Goal: Information Seeking & Learning: Learn about a topic

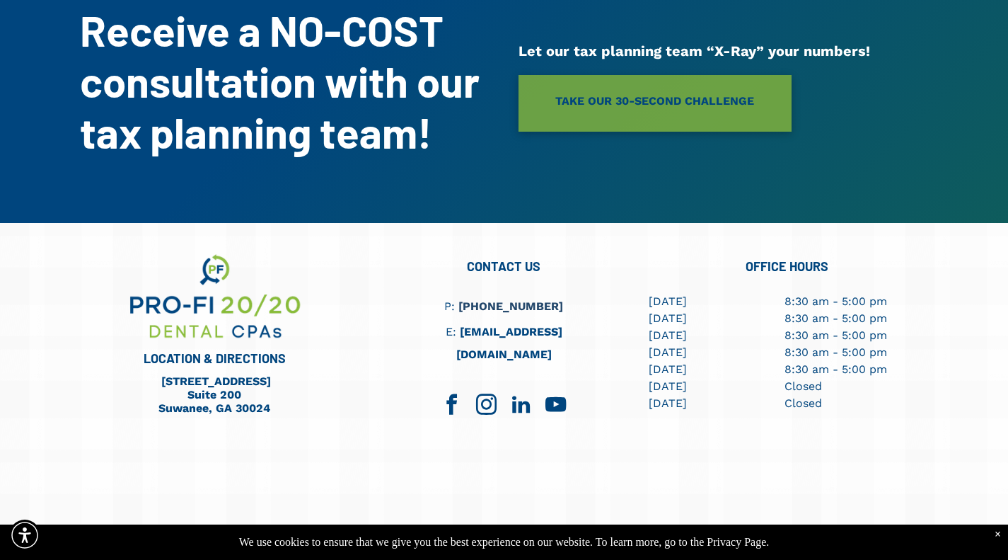
scroll to position [3651, 0]
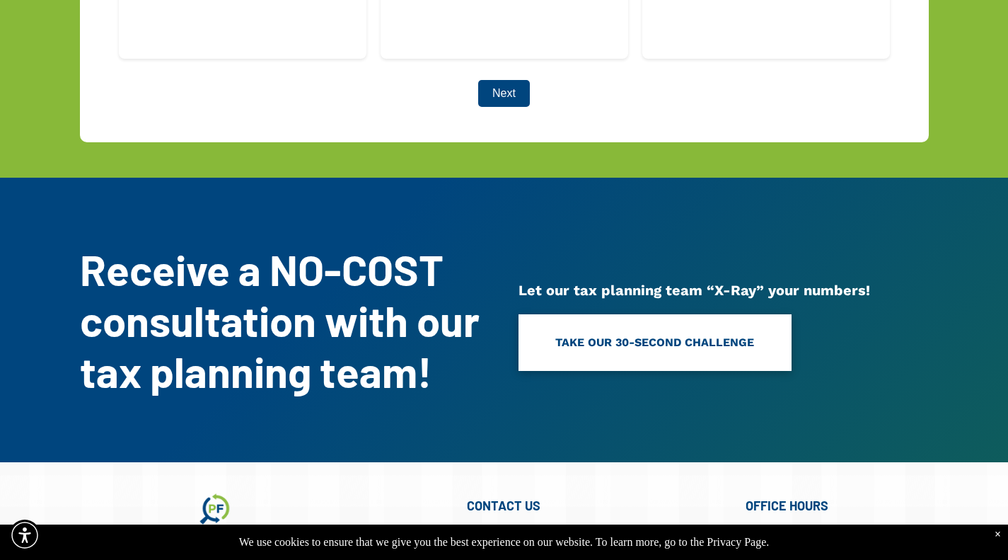
click at [642, 326] on span "TAKE OUR 30-SECOND CHALLENGE" at bounding box center [654, 342] width 199 height 32
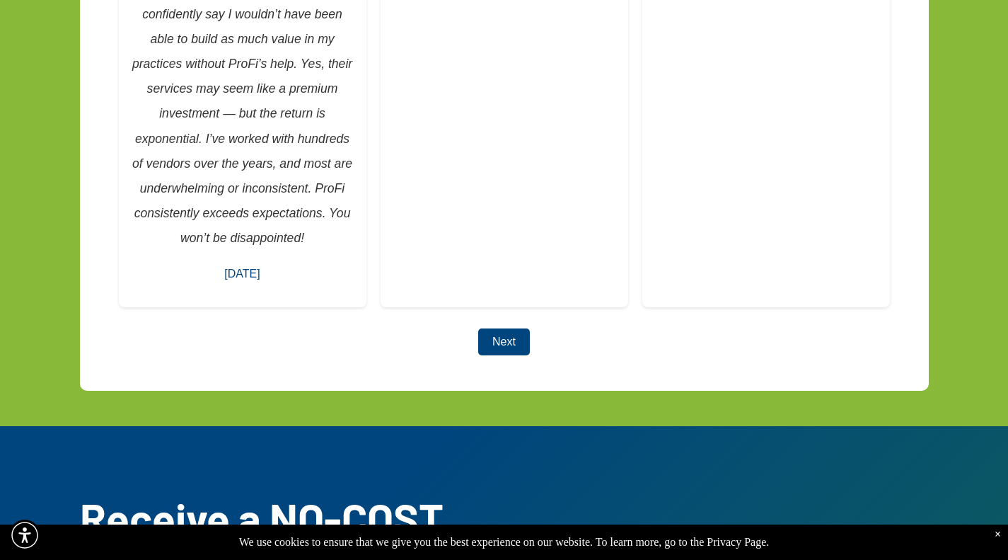
scroll to position [3432, 0]
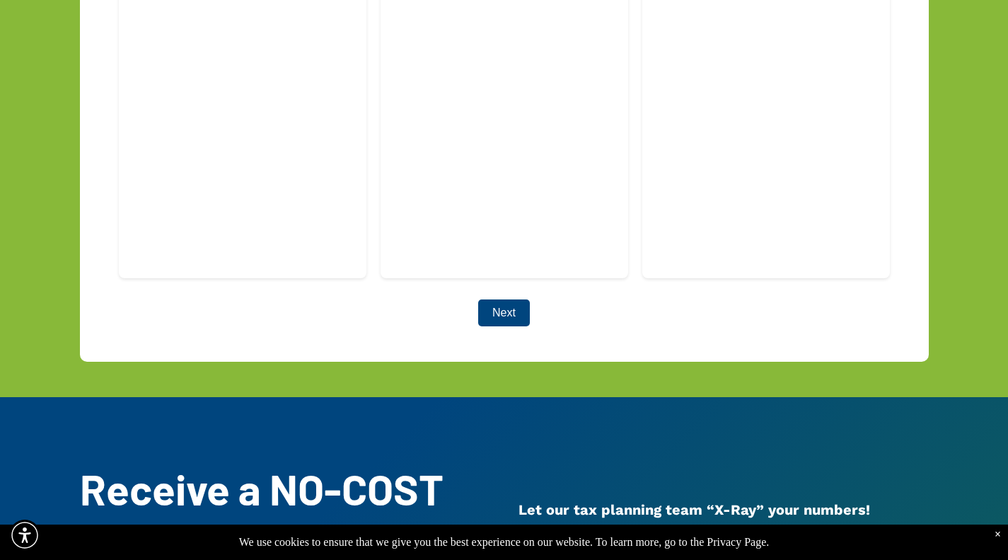
click at [507, 299] on button "Next" at bounding box center [504, 312] width 52 height 27
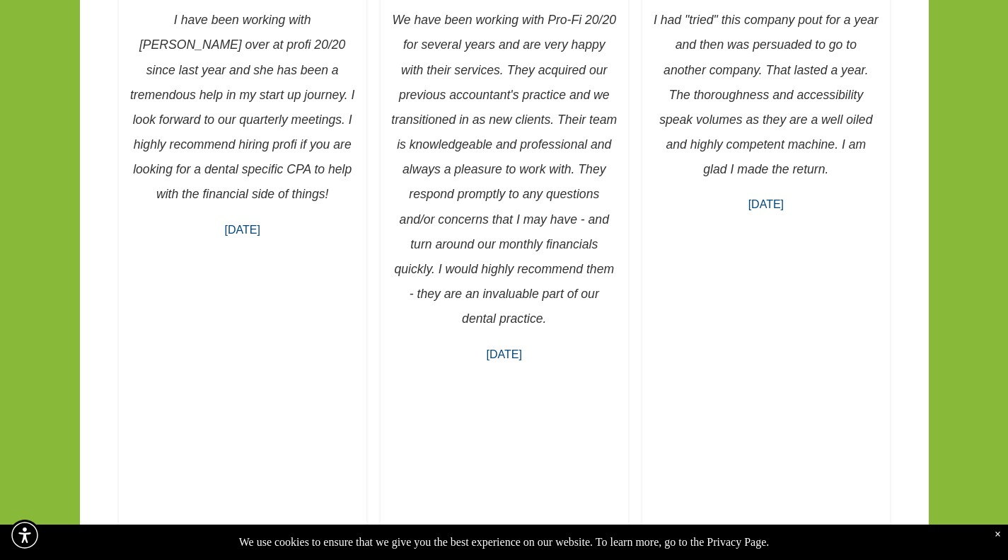
scroll to position [2793, 0]
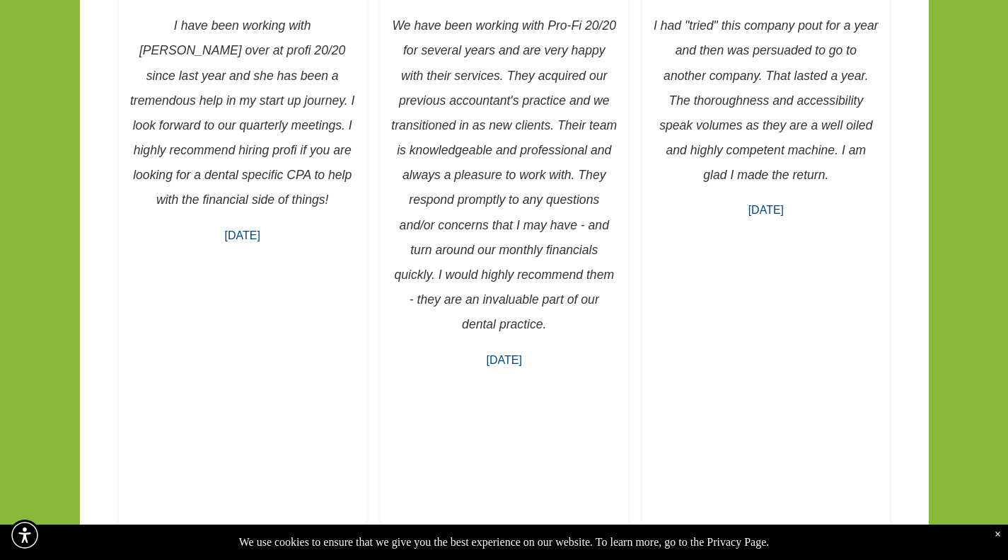
click at [714, 277] on div "Page Barden I had "tried" this company pout for a year and then was persuaded t…" at bounding box center [766, 402] width 248 height 1027
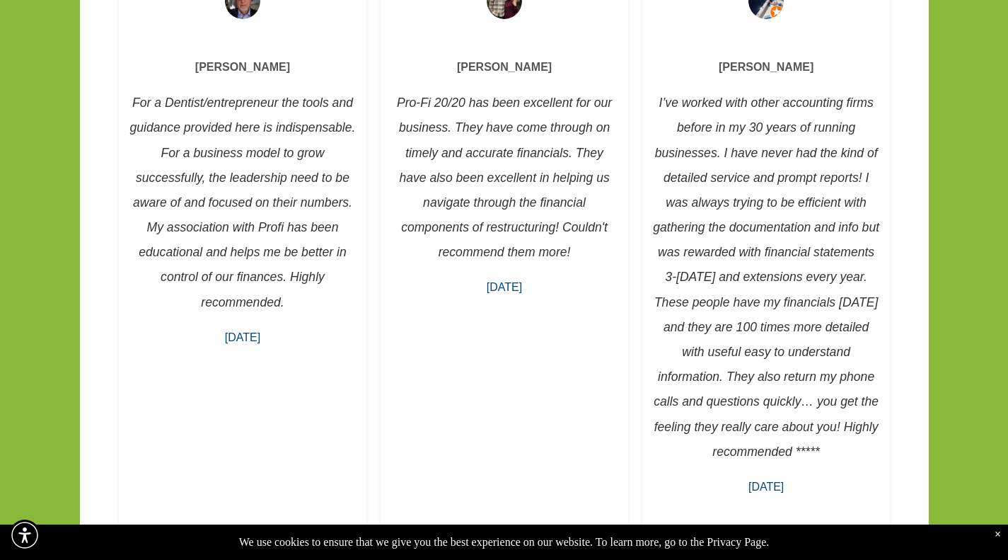
scroll to position [2721, 0]
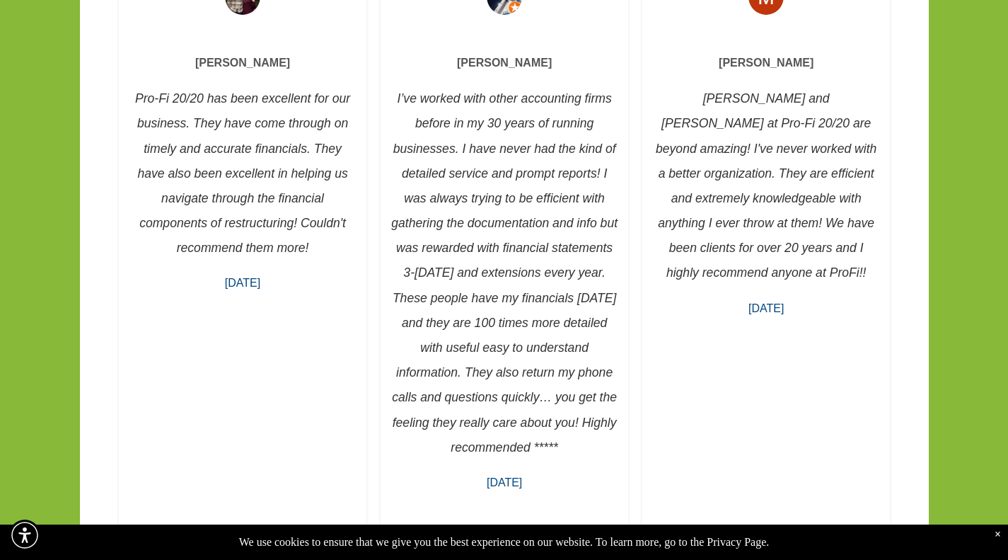
click at [638, 277] on div "Michael Thomasino I’ve been a practicing dentist for over 20 years and currentl…" at bounding box center [635, 476] width 4712 height 1042
click at [437, 216] on p "I’ve worked with other accounting firms before in my 30 years of running busine…" at bounding box center [504, 273] width 226 height 374
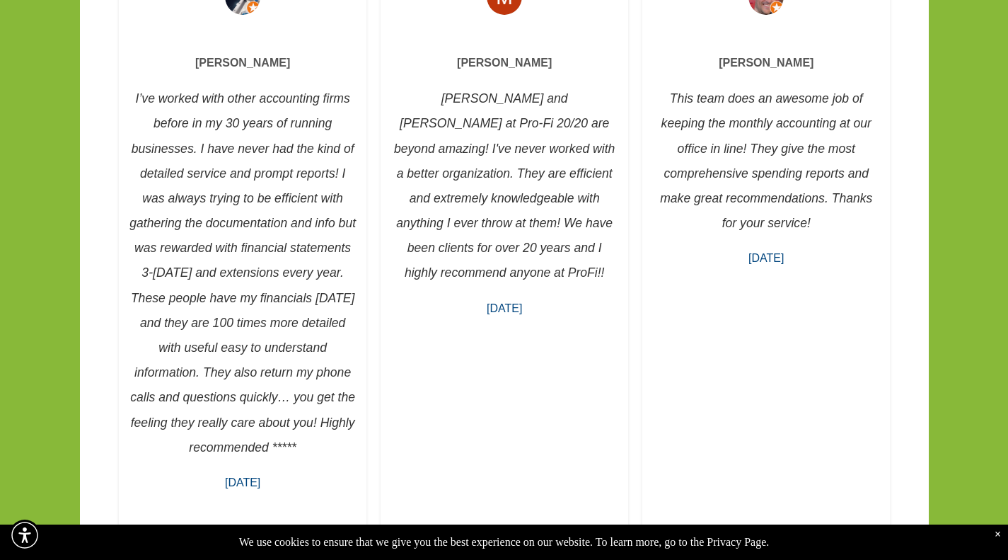
drag, startPoint x: 437, startPoint y: 216, endPoint x: 567, endPoint y: 364, distance: 198.0
click at [567, 364] on div "Michael Thomasino I’ve been a practicing dentist for over 20 years and currentl…" at bounding box center [373, 476] width 4712 height 1042
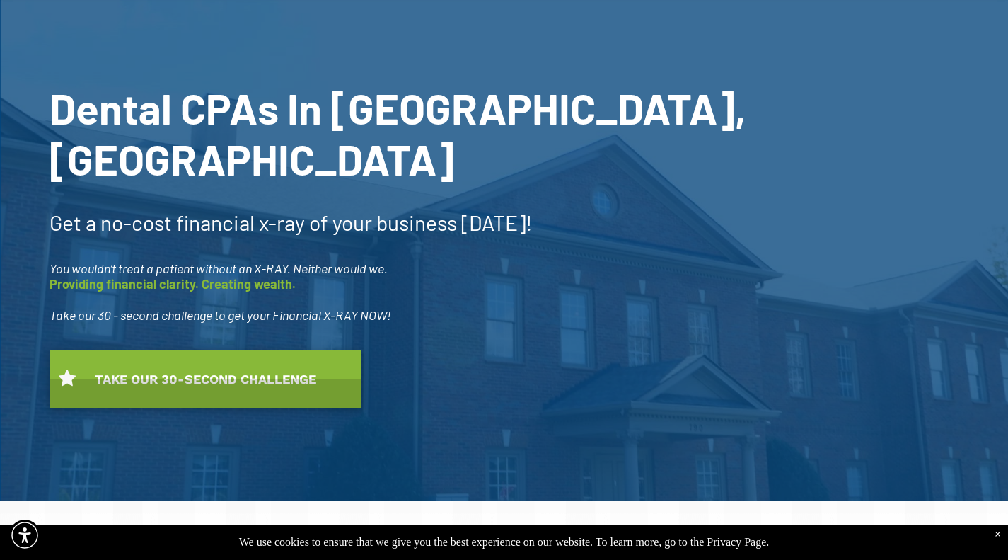
scroll to position [4, 0]
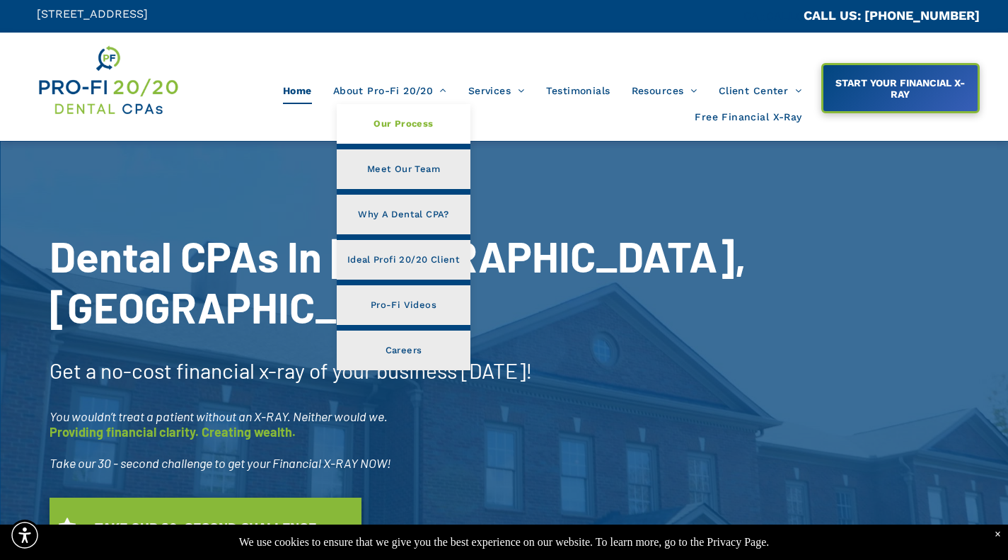
click at [399, 117] on span "Our Process" at bounding box center [403, 124] width 59 height 18
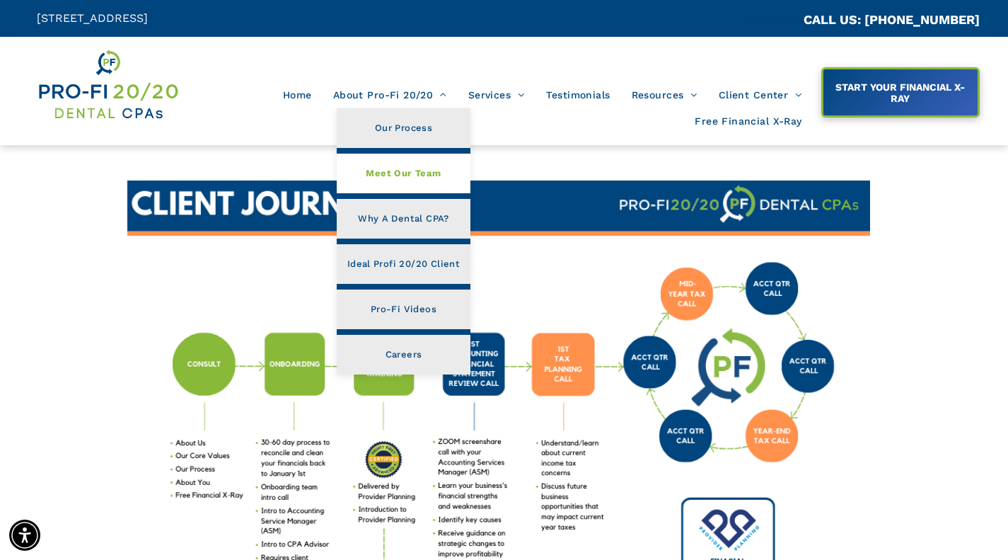
click at [418, 167] on span "Meet Our Team" at bounding box center [403, 173] width 75 height 18
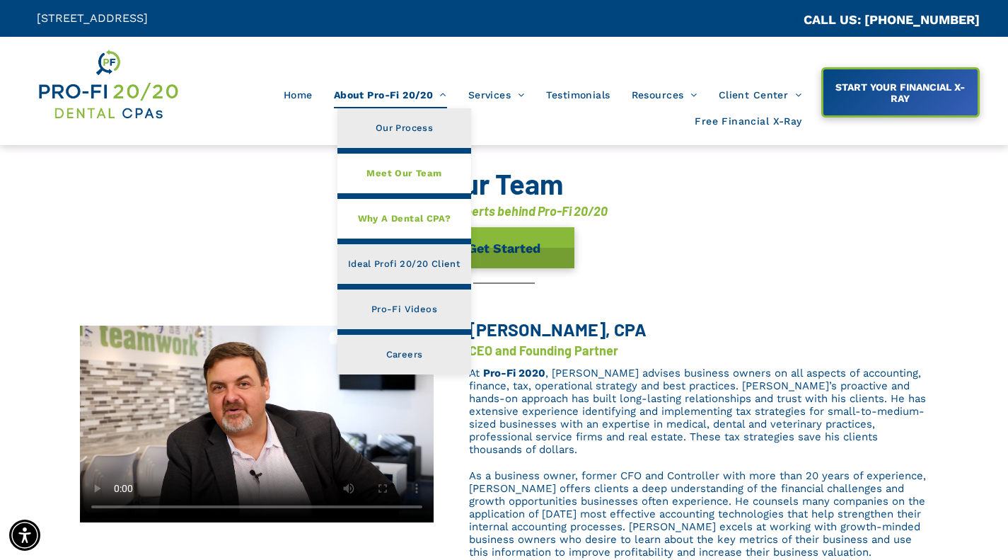
click at [411, 213] on span "Why A Dental CPA?" at bounding box center [404, 218] width 93 height 18
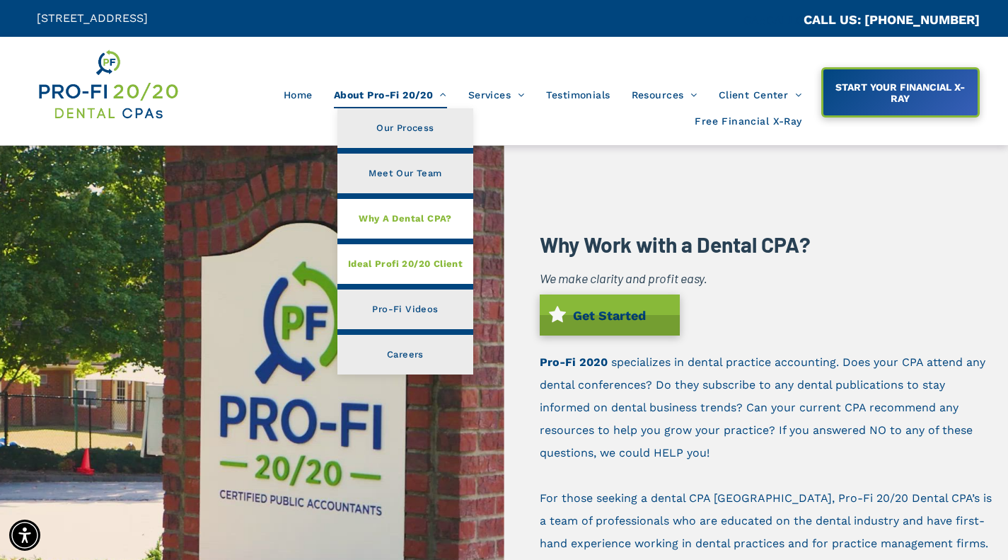
click at [422, 256] on span "Ideal Profi 20/20 Client" at bounding box center [405, 264] width 115 height 18
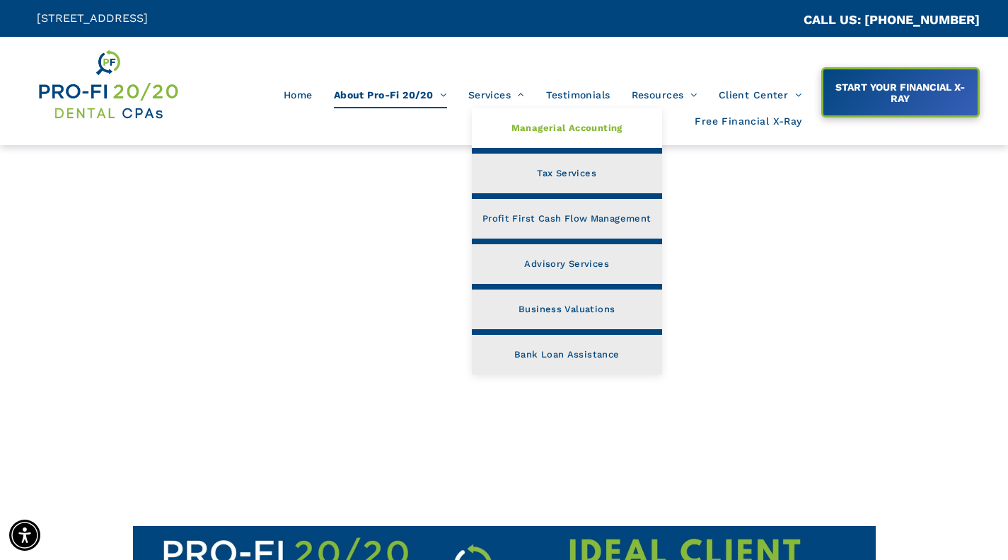
click at [525, 128] on span "Managerial Accounting" at bounding box center [567, 128] width 111 height 18
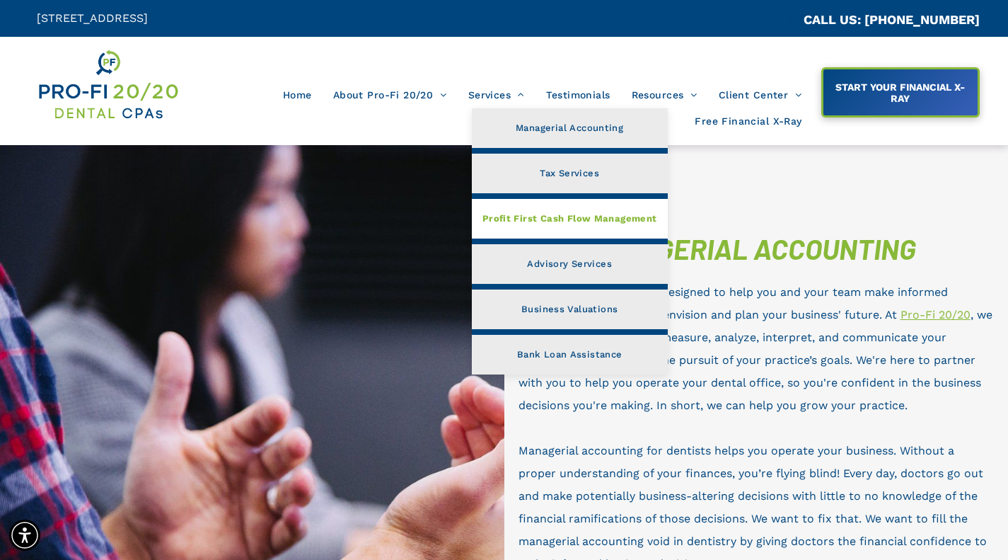
click at [571, 214] on span "Profit First Cash Flow Management" at bounding box center [570, 218] width 175 height 18
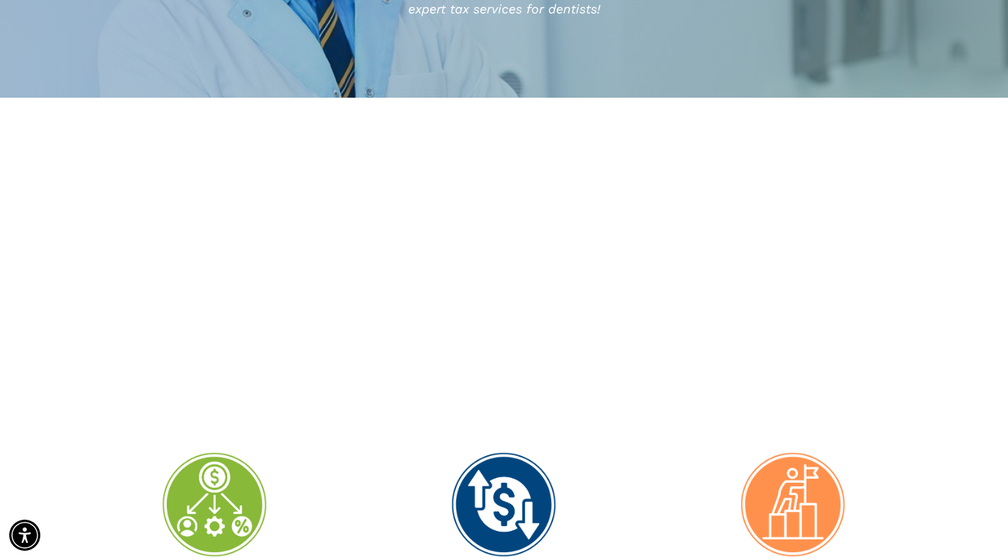
scroll to position [478, 0]
click at [879, 284] on div at bounding box center [504, 261] width 849 height 269
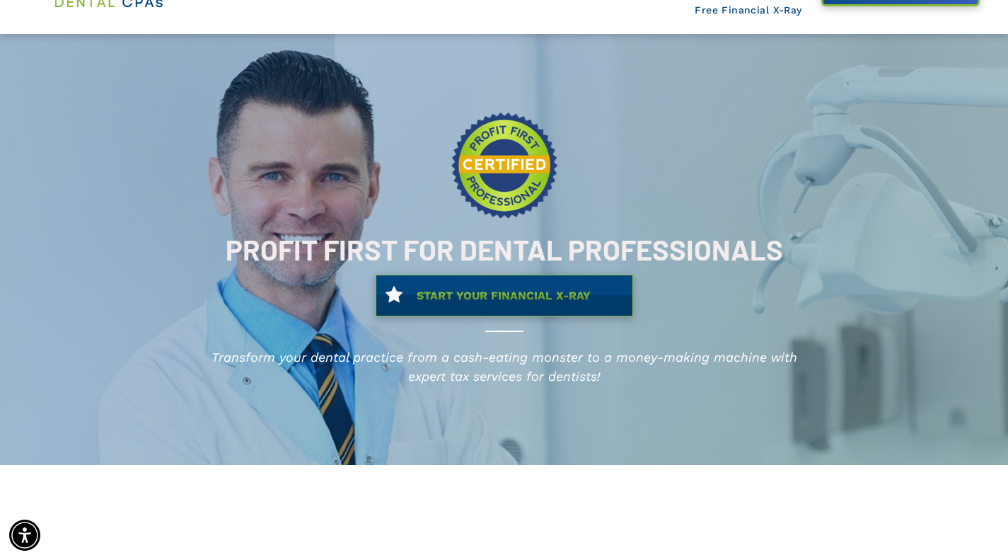
scroll to position [0, 0]
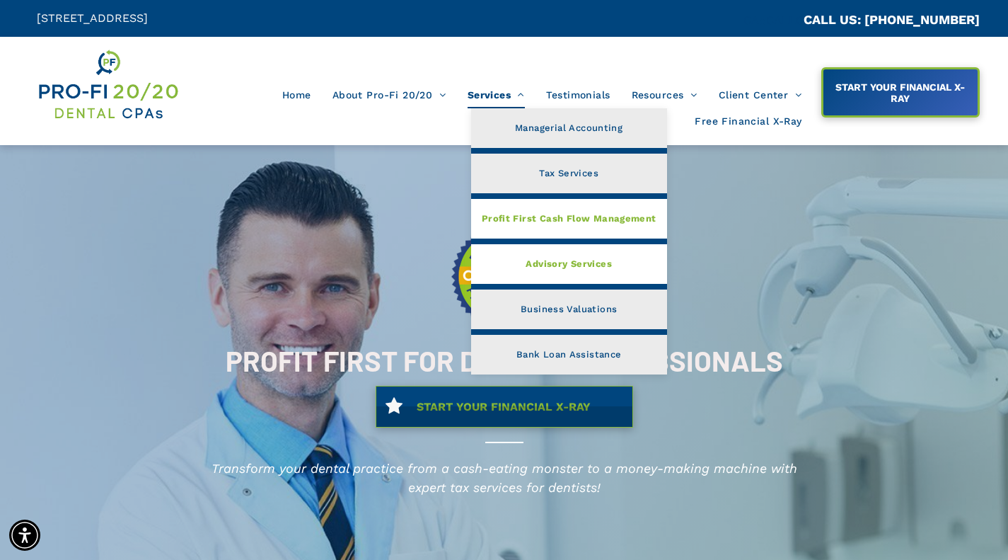
click at [577, 268] on span "Advisory Services" at bounding box center [569, 264] width 86 height 18
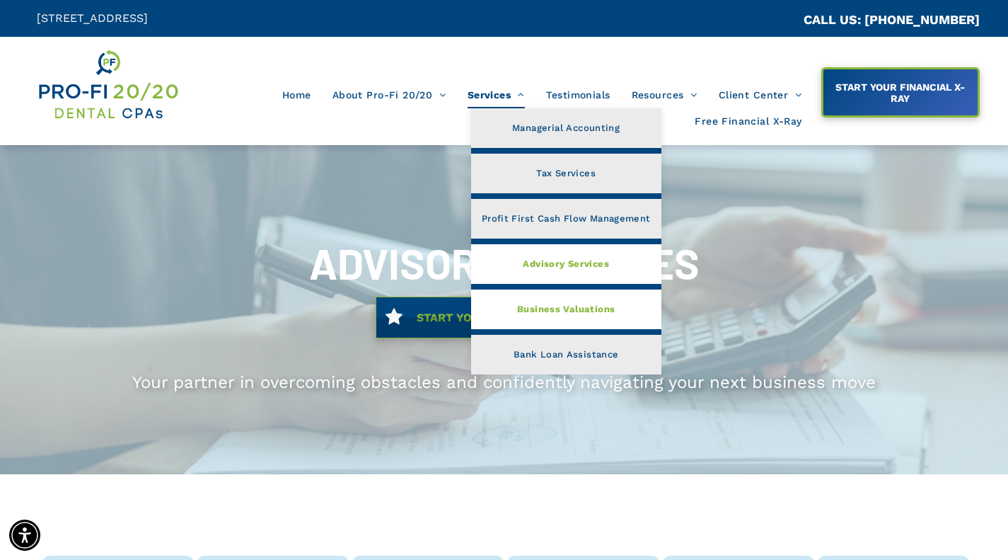
click at [567, 298] on link "Business Valuations" at bounding box center [566, 309] width 190 height 40
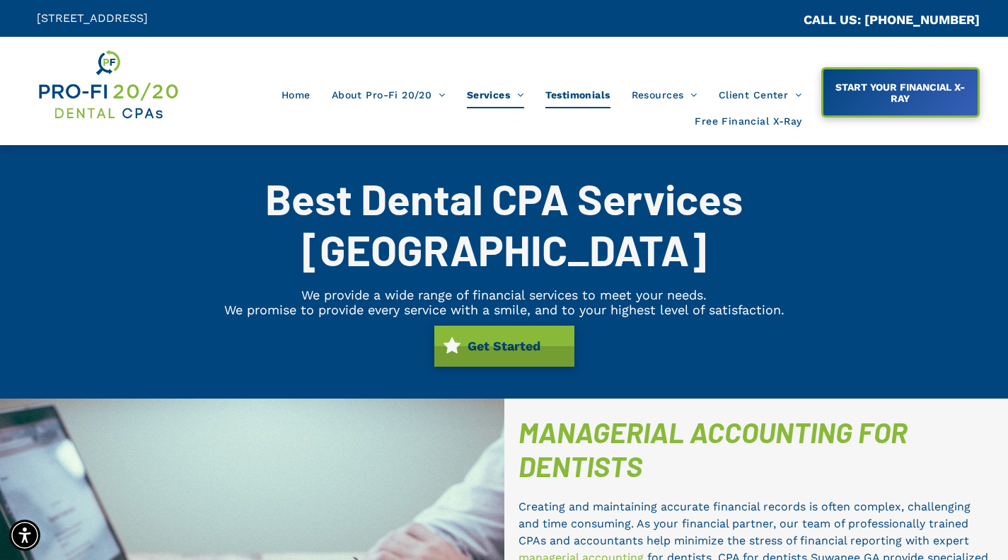
click at [594, 96] on span "Testimonials" at bounding box center [578, 94] width 65 height 27
